Goal: Information Seeking & Learning: Check status

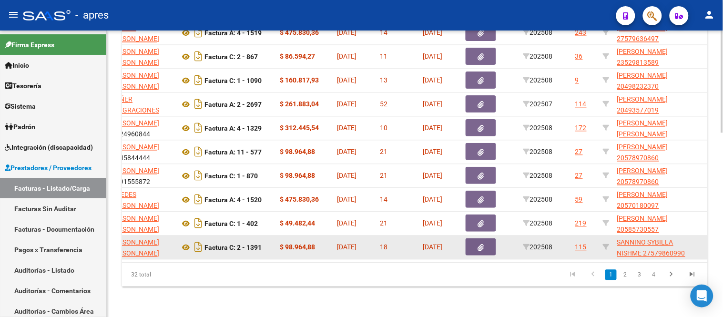
scroll to position [0, 240]
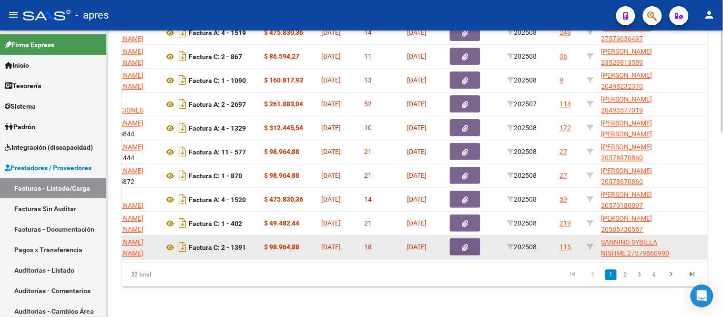
click at [454, 240] on div "5062 [PERSON_NAME] [PERSON_NAME] 27345665647 Factura C: 2 - 1391 $ 98.964,88 [D…" at bounding box center [645, 248] width 1527 height 24
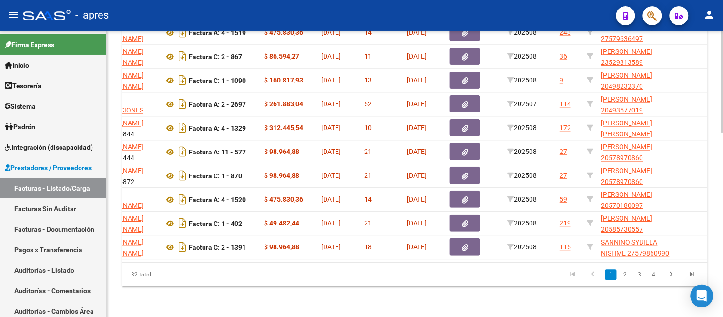
click at [472, 262] on datatable-body "4937 PAREDES [PERSON_NAME] 27251821661 Factura A: 4 - 1519 $ 475.830,36 [DATE] …" at bounding box center [415, 140] width 586 height 246
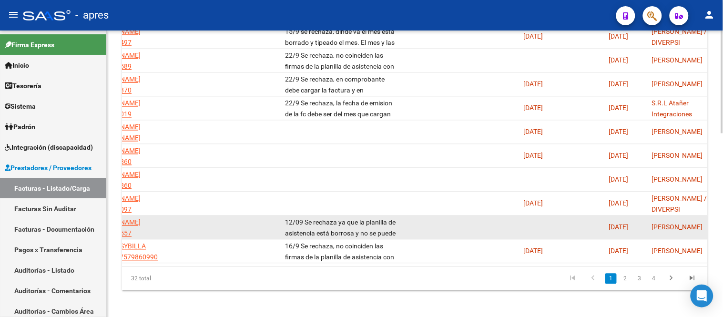
scroll to position [516, 0]
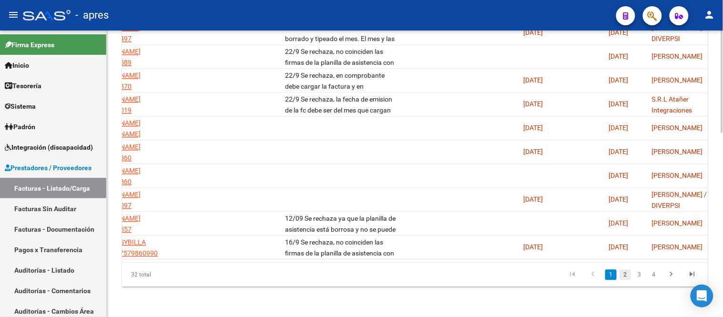
click at [628, 273] on link "2" at bounding box center [625, 274] width 11 height 10
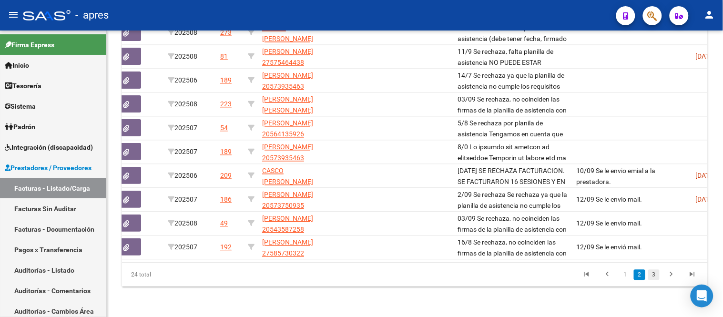
click at [657, 272] on link "3" at bounding box center [654, 274] width 11 height 10
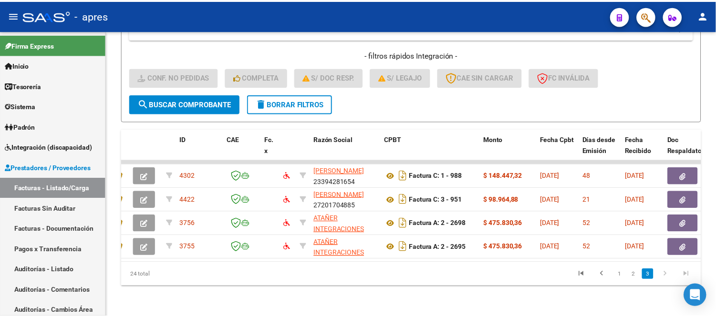
scroll to position [0, 0]
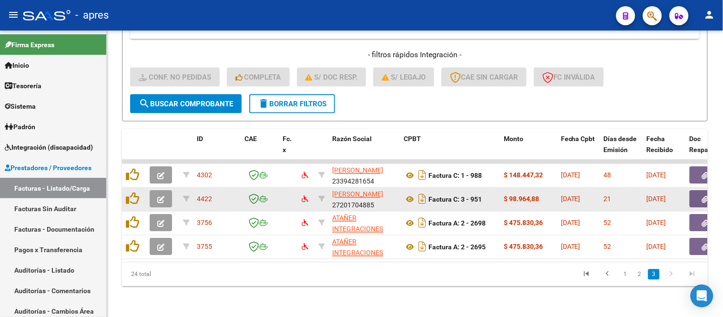
click at [154, 192] on button "button" at bounding box center [161, 199] width 22 height 17
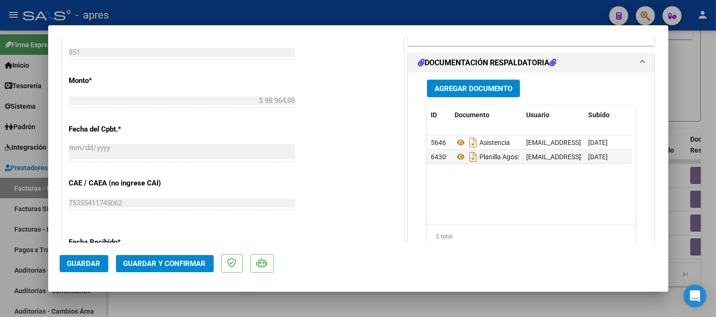
scroll to position [450, 0]
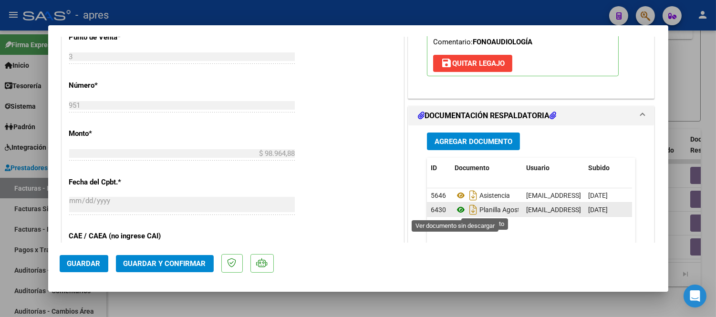
click at [454, 209] on icon at bounding box center [460, 209] width 12 height 11
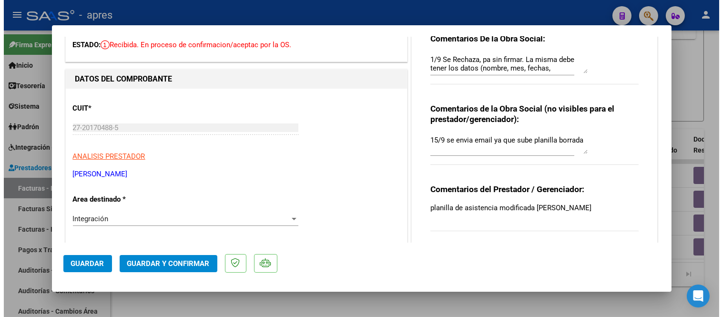
scroll to position [0, 0]
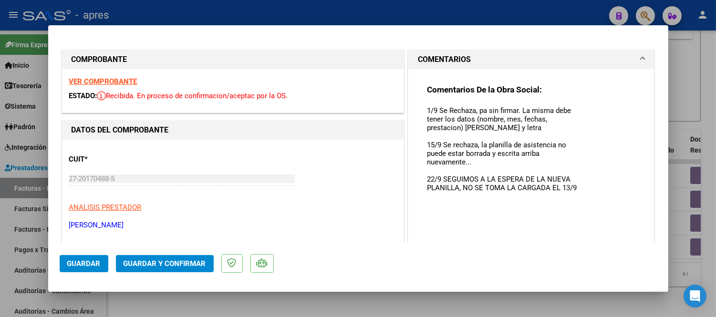
drag, startPoint x: 576, startPoint y: 123, endPoint x: 533, endPoint y: 241, distance: 125.4
click at [603, 270] on mat-dialog-container "COMPROBANTE VER COMPROBANTE ESTADO: Recibida. En proceso de confirmacion/acepta…" at bounding box center [358, 158] width 620 height 267
click at [354, 307] on div at bounding box center [358, 158] width 716 height 317
type input "$ 0,00"
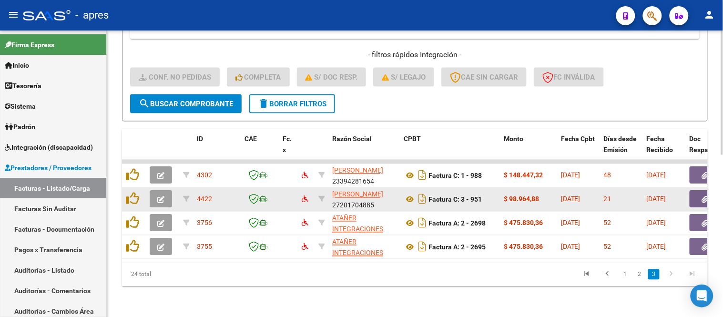
click at [161, 196] on icon "button" at bounding box center [160, 199] width 7 height 7
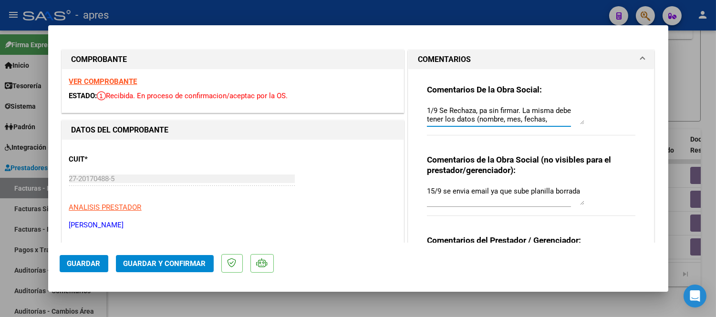
click at [548, 119] on textarea "1/9 Se Rechaza, pa sin firmar. La misma debe tener los datos (nombre, mes, fech…" at bounding box center [505, 114] width 157 height 19
click at [571, 118] on textarea "1/9 Se Rechaza, pa sin firmar. La misma debe tener los datos (nombre, mes, fech…" at bounding box center [505, 114] width 157 height 19
click at [565, 119] on textarea "1/9 Se Rechaza, pa sin firmar. La misma debe tener los datos (nombre, mes, fech…" at bounding box center [505, 114] width 157 height 19
click at [570, 119] on textarea "1/9 Se Rechaza, pa sin firmar. La misma debe tener los datos (nombre, mes, fech…" at bounding box center [505, 114] width 157 height 19
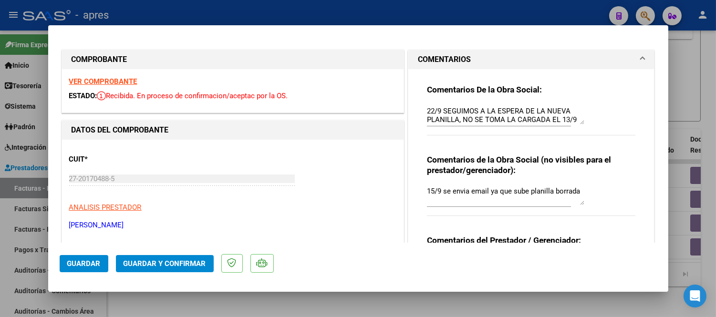
click at [368, 297] on div at bounding box center [358, 158] width 716 height 317
type input "$ 0,00"
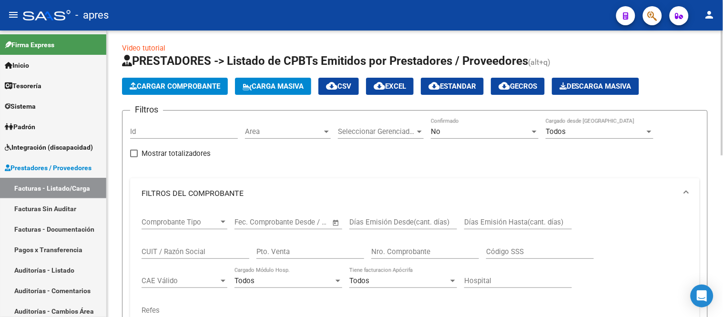
scroll to position [0, 0]
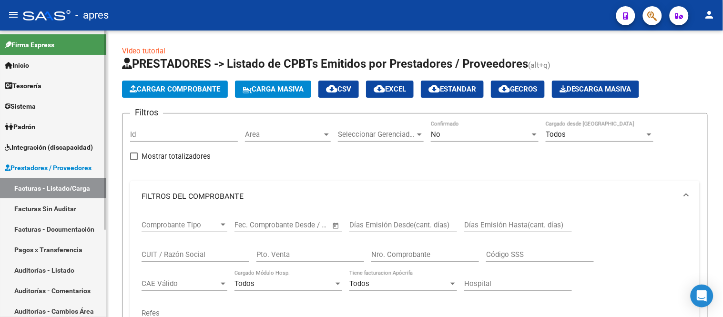
click at [67, 187] on link "Facturas - Listado/Carga" at bounding box center [53, 188] width 106 height 21
click at [280, 129] on div "Area Area" at bounding box center [288, 131] width 86 height 21
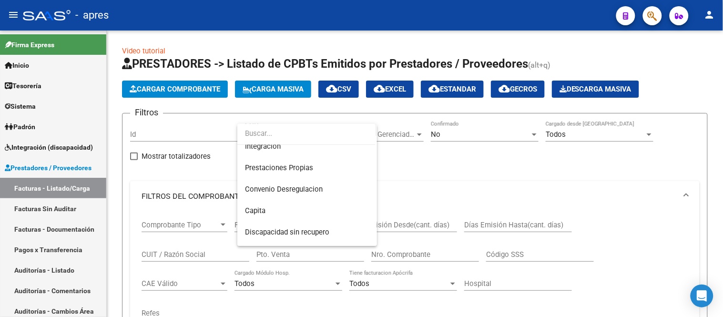
scroll to position [114, 0]
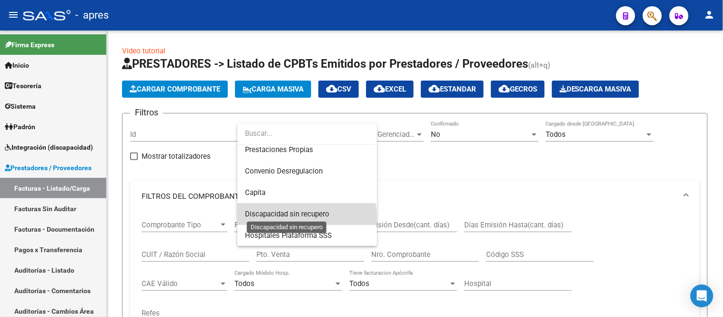
click at [300, 217] on span "Discapacidad sin recupero" at bounding box center [287, 214] width 84 height 9
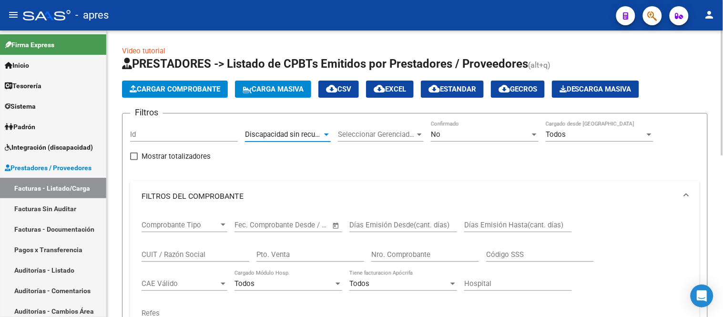
click at [372, 139] on div "Seleccionar Gerenciador Seleccionar Gerenciador" at bounding box center [381, 131] width 86 height 21
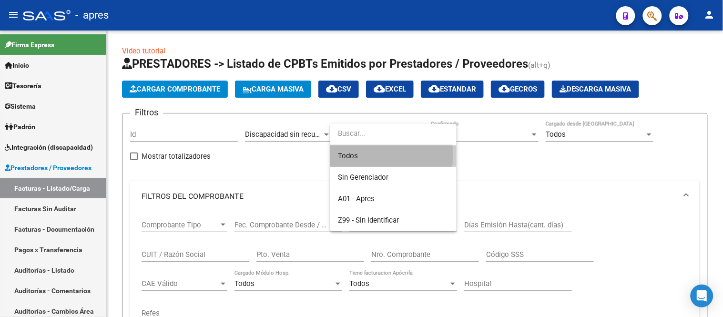
click at [369, 155] on span "Todos" at bounding box center [393, 155] width 111 height 21
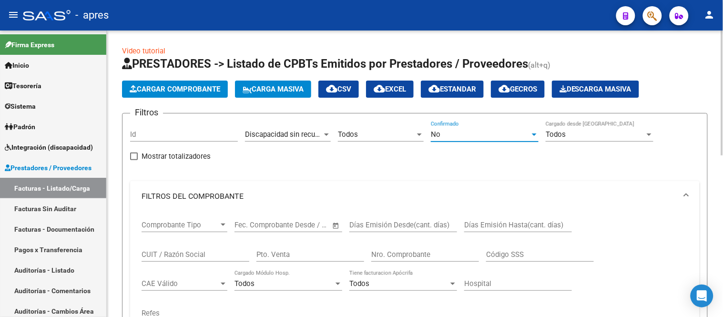
click at [456, 130] on div "No" at bounding box center [480, 134] width 99 height 9
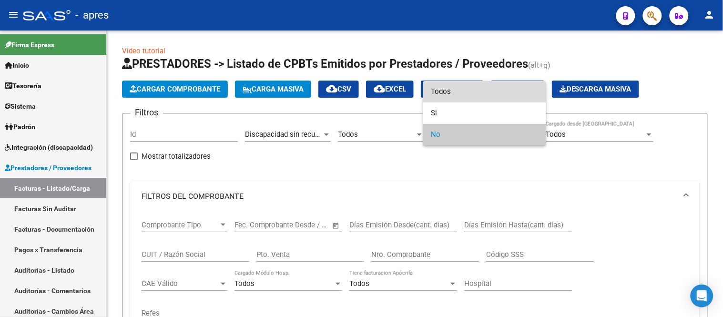
click at [459, 88] on span "Todos" at bounding box center [485, 91] width 108 height 21
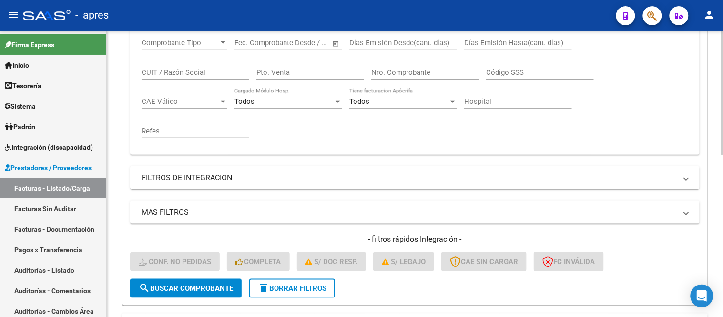
scroll to position [212, 0]
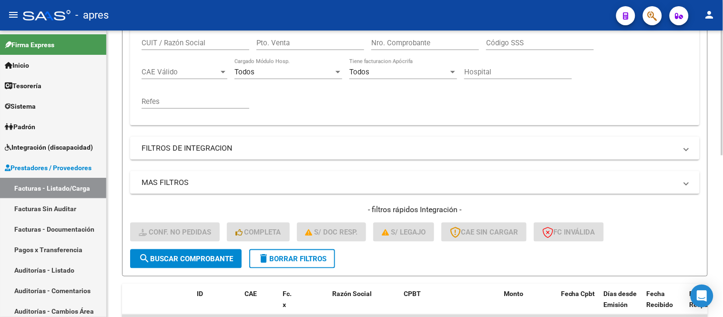
click at [199, 252] on button "search Buscar Comprobante" at bounding box center [186, 258] width 112 height 19
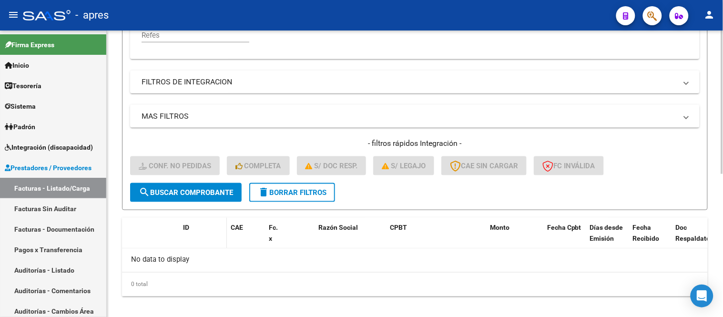
scroll to position [287, 0]
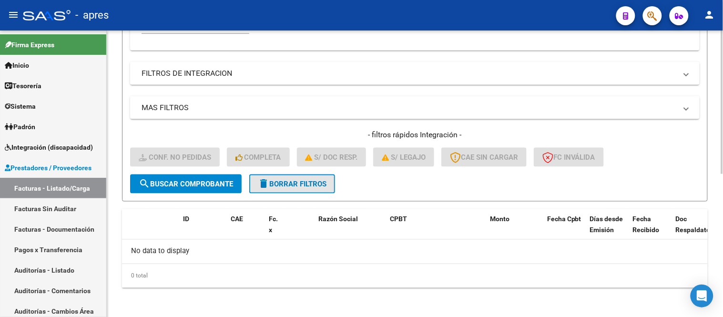
click at [285, 187] on span "delete Borrar Filtros" at bounding box center [292, 184] width 69 height 9
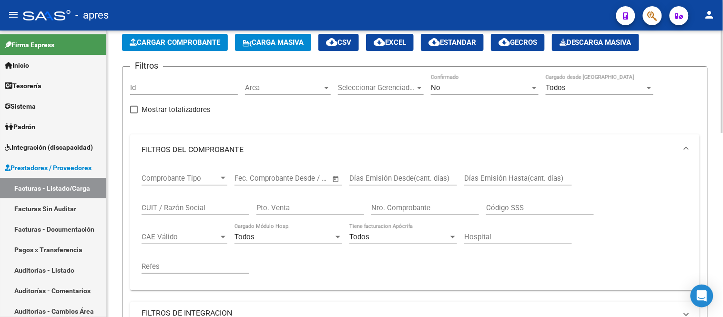
scroll to position [0, 0]
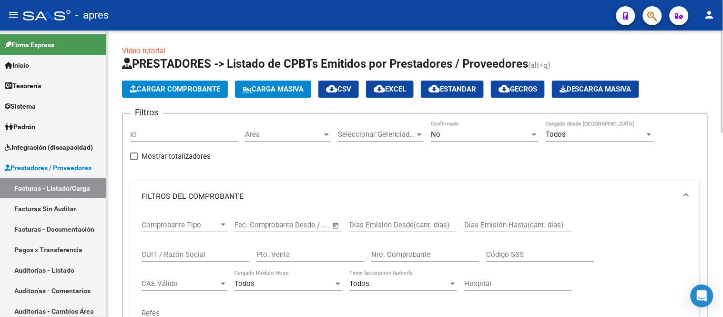
click at [303, 139] on div "Area Area" at bounding box center [288, 131] width 86 height 21
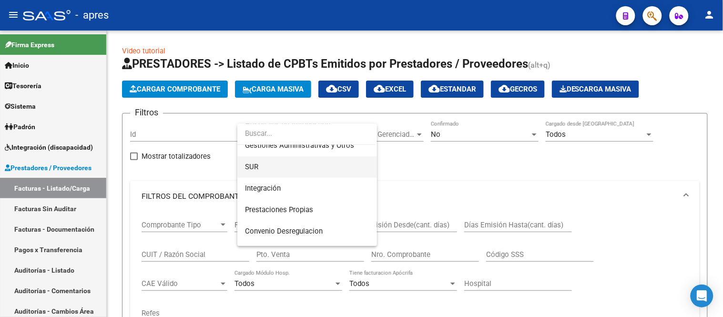
scroll to position [114, 0]
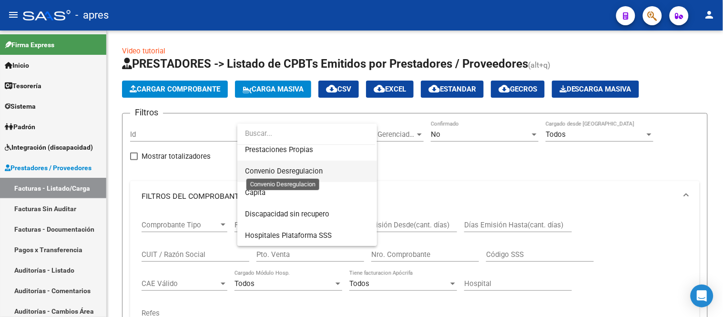
click at [309, 173] on span "Convenio Desregulacion" at bounding box center [284, 171] width 78 height 9
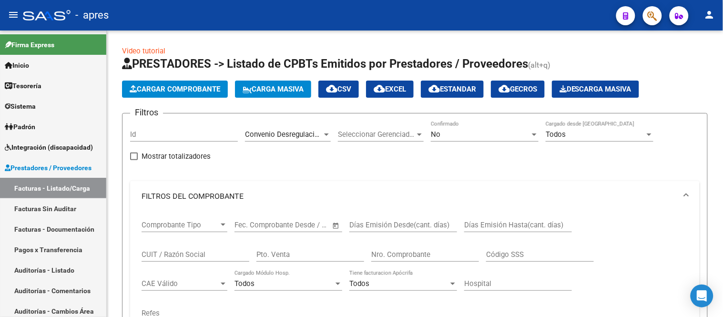
click at [309, 173] on div "Filtros Id Convenio Desregulacion Area Seleccionar Gerenciador Seleccionar Gere…" at bounding box center [415, 291] width 570 height 340
click at [284, 126] on div "Convenio Desregulacion Area" at bounding box center [288, 131] width 86 height 21
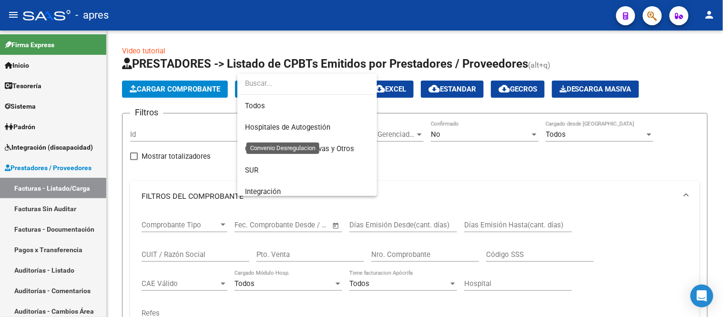
scroll to position [100, 0]
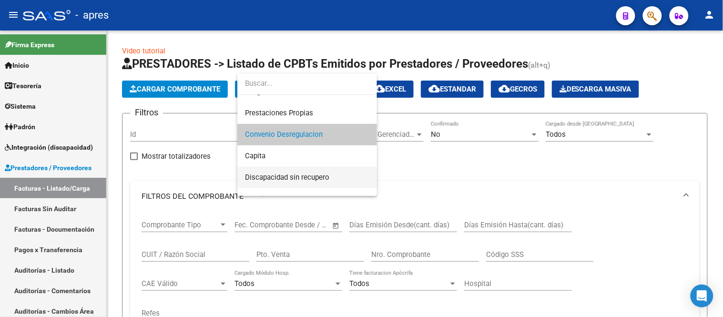
click at [307, 185] on span "Discapacidad sin recupero" at bounding box center [307, 177] width 124 height 21
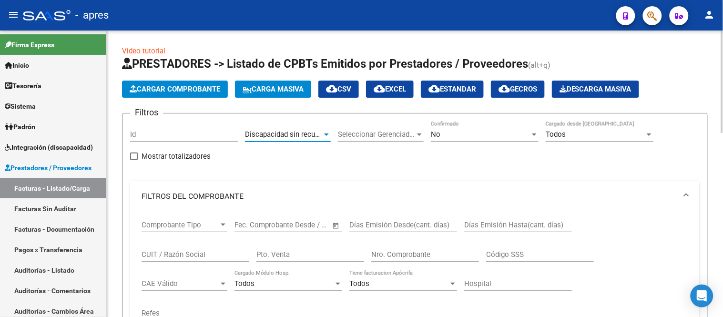
click at [411, 132] on span "Seleccionar Gerenciador" at bounding box center [376, 134] width 77 height 9
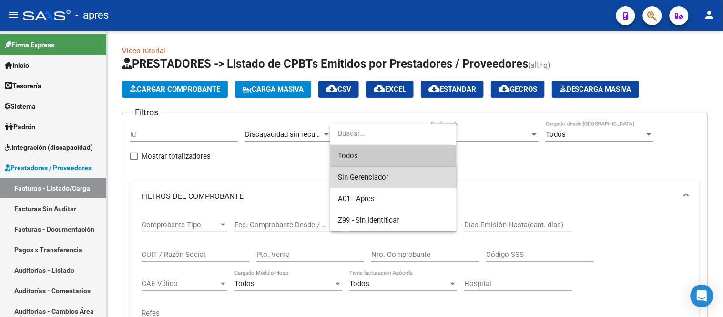
click at [395, 167] on span "Sin Gerenciador" at bounding box center [393, 177] width 111 height 21
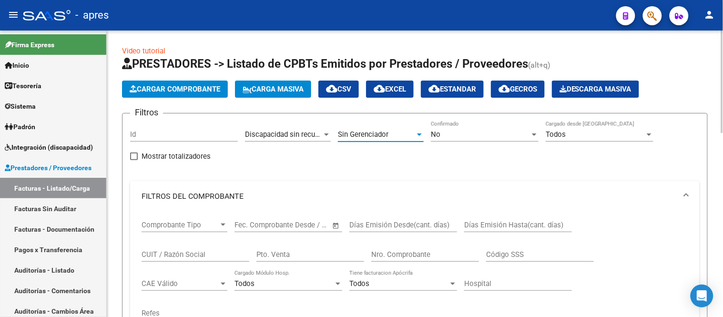
click at [377, 127] on div "Sin Gerenciador Seleccionar Gerenciador" at bounding box center [381, 131] width 86 height 21
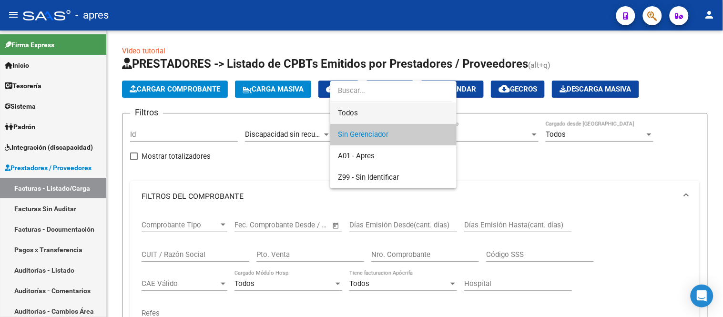
click at [365, 106] on span "Todos" at bounding box center [393, 113] width 111 height 21
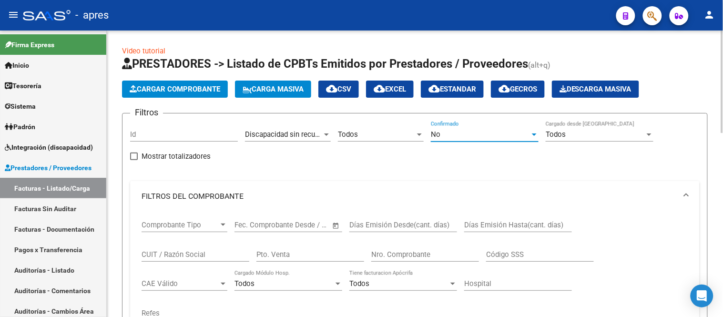
click at [458, 131] on div "No" at bounding box center [480, 134] width 99 height 9
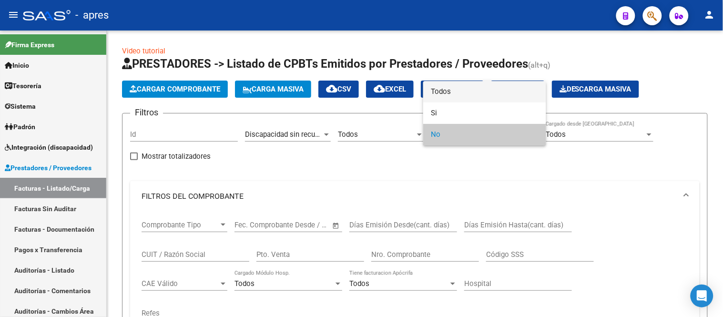
click at [449, 93] on span "Todos" at bounding box center [485, 91] width 108 height 21
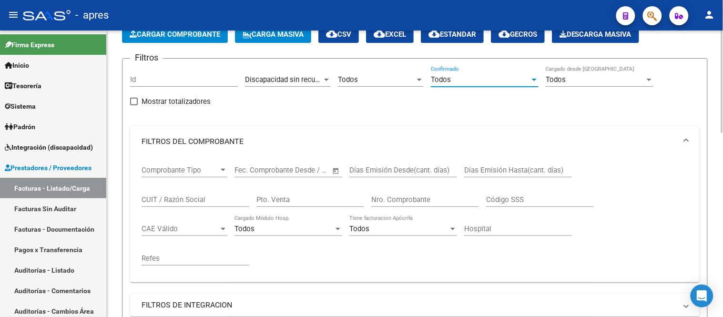
scroll to position [318, 0]
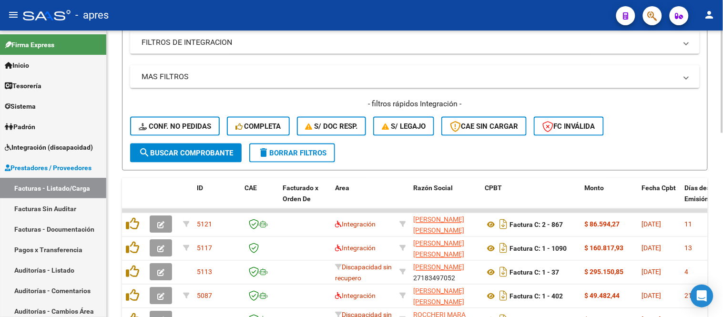
click at [170, 156] on span "search Buscar Comprobante" at bounding box center [186, 153] width 94 height 9
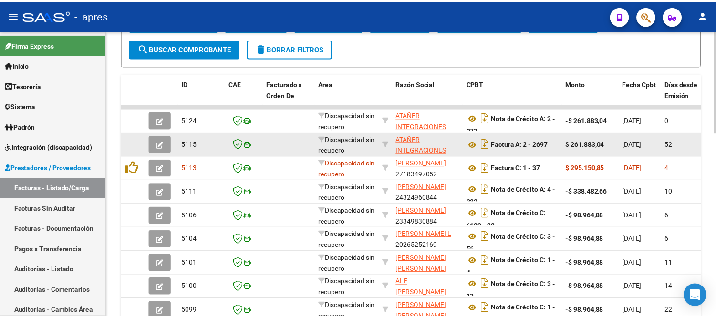
scroll to position [423, 0]
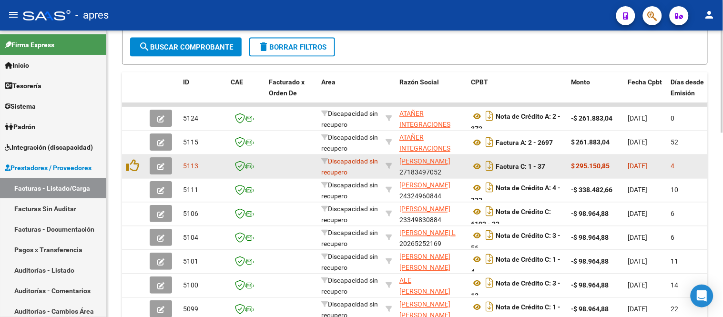
click at [158, 164] on icon "button" at bounding box center [160, 167] width 7 height 7
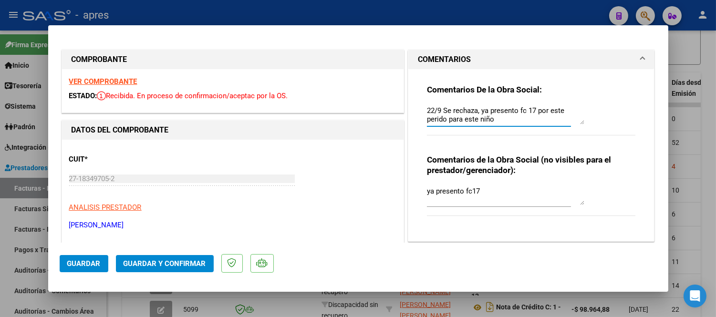
drag, startPoint x: 567, startPoint y: 120, endPoint x: 568, endPoint y: 130, distance: 10.1
click at [568, 130] on div "Comentarios De la Obra Social: 22/9 Se rechaza, ya presento fc 17 por este peri…" at bounding box center [531, 115] width 209 height 62
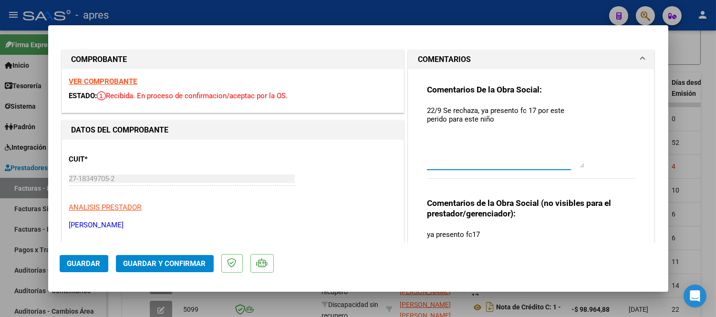
drag, startPoint x: 576, startPoint y: 122, endPoint x: 579, endPoint y: 166, distance: 44.0
click at [579, 166] on textarea "22/9 Se rechaza, ya presento fc 17 por este perido para este niño" at bounding box center [505, 136] width 157 height 62
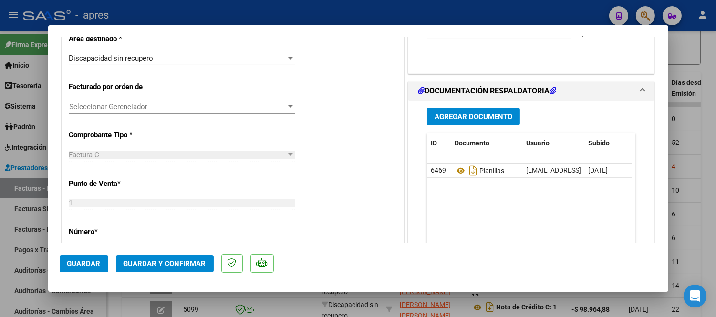
scroll to position [265, 0]
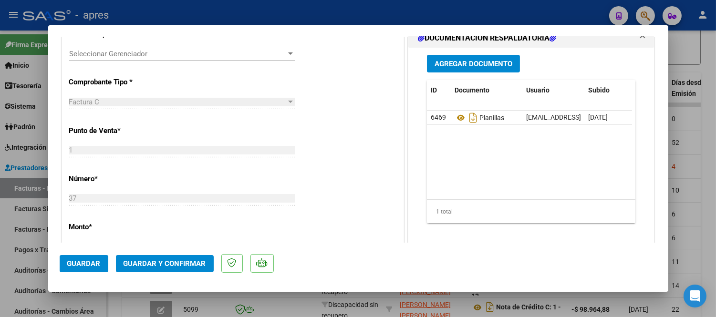
click at [400, 303] on div at bounding box center [358, 158] width 716 height 317
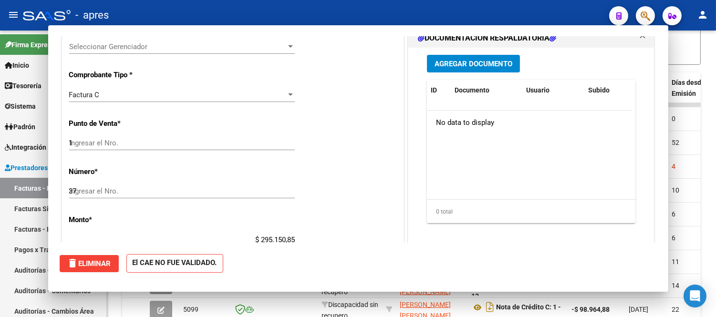
type input "$ 0,00"
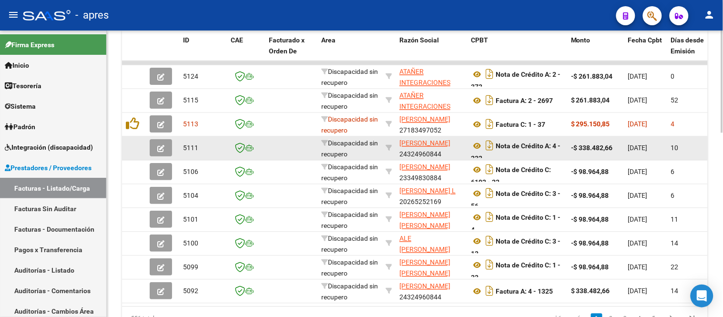
scroll to position [516, 0]
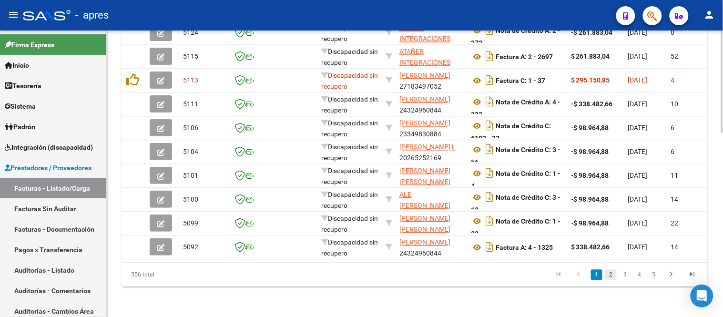
click at [609, 276] on link "2" at bounding box center [611, 274] width 11 height 10
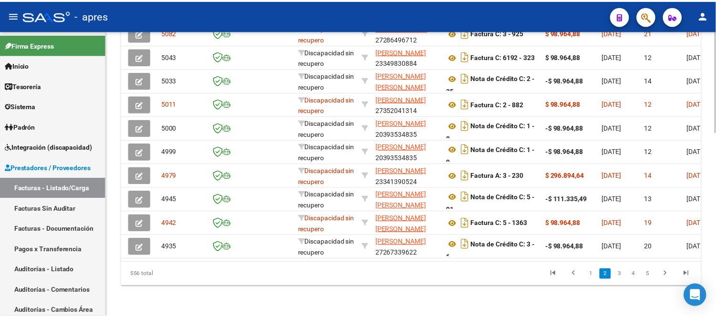
scroll to position [0, 0]
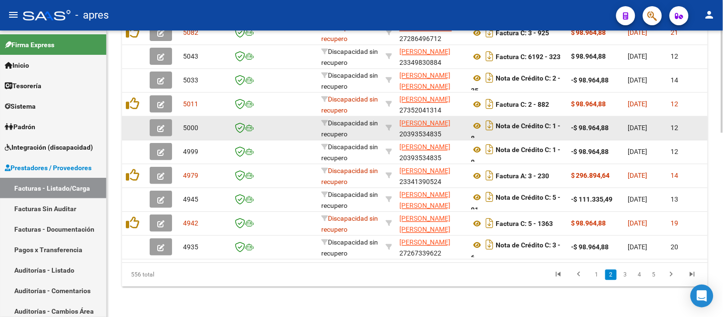
click at [162, 125] on icon "button" at bounding box center [160, 128] width 7 height 7
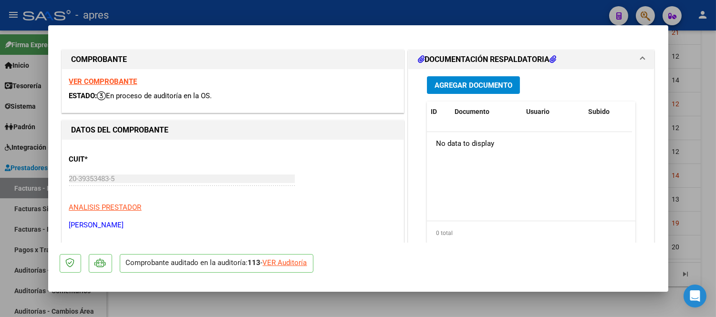
click at [285, 300] on div at bounding box center [358, 158] width 716 height 317
type input "$ 0,00"
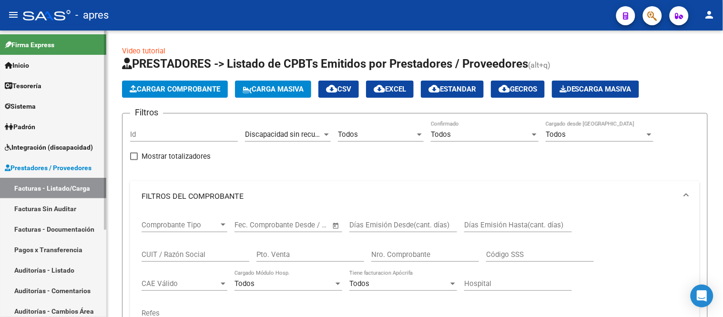
click at [41, 186] on link "Facturas - Listado/Carga" at bounding box center [53, 188] width 106 height 21
click at [65, 184] on link "Facturas - Listado/Carga" at bounding box center [53, 188] width 106 height 21
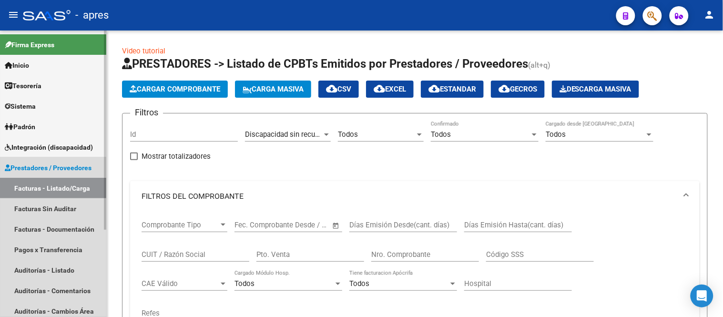
click at [67, 170] on span "Prestadores / Proveedores" at bounding box center [48, 168] width 87 height 10
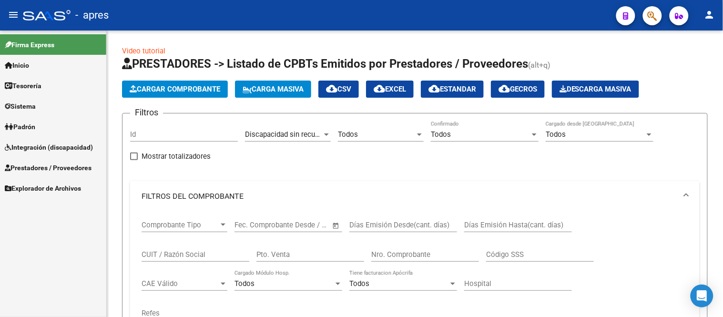
click at [67, 170] on span "Prestadores / Proveedores" at bounding box center [48, 168] width 87 height 10
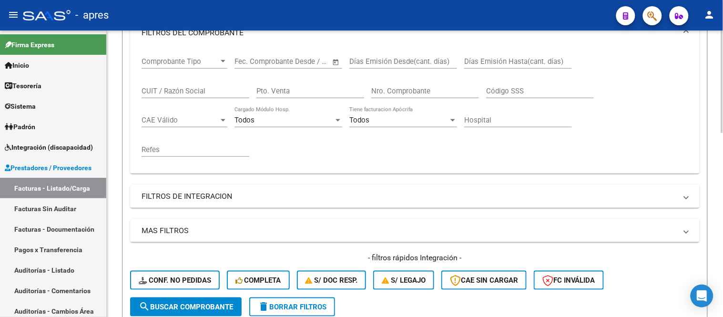
scroll to position [265, 0]
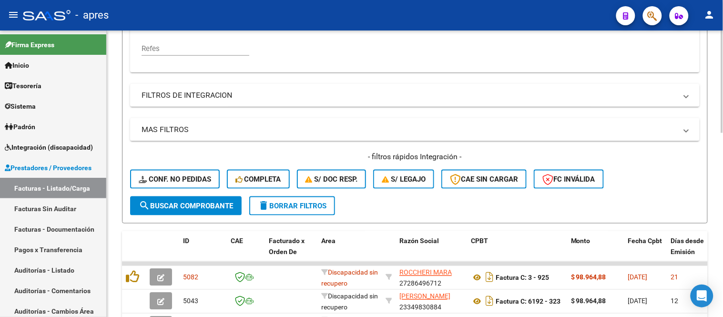
click at [282, 203] on span "delete Borrar Filtros" at bounding box center [292, 206] width 69 height 9
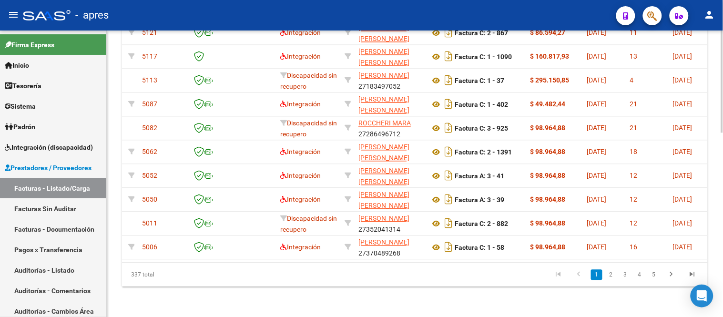
scroll to position [0, 0]
